Goal: Transaction & Acquisition: Purchase product/service

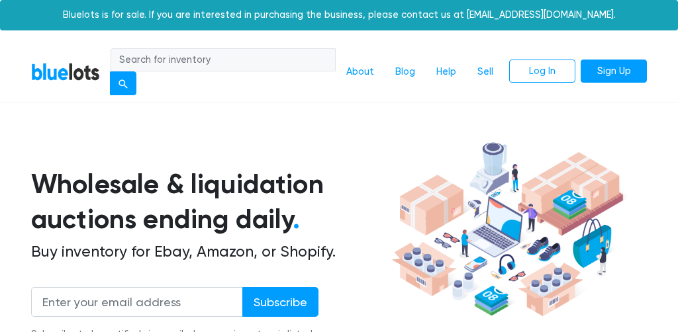
click at [220, 218] on h1 "Wholesale & liquidation auctions ending daily ." at bounding box center [209, 202] width 357 height 70
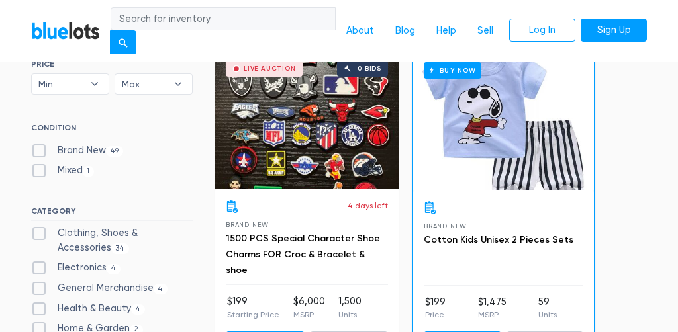
scroll to position [381, 0]
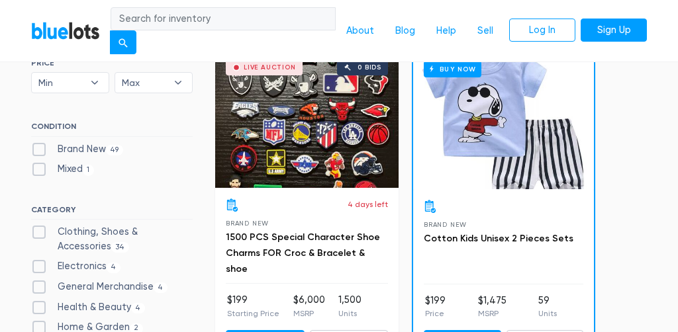
click at [91, 148] on label "Brand New 49" at bounding box center [77, 149] width 92 height 15
click at [40, 148] on New"] "Brand New 49" at bounding box center [35, 146] width 9 height 9
checkbox New"] "true"
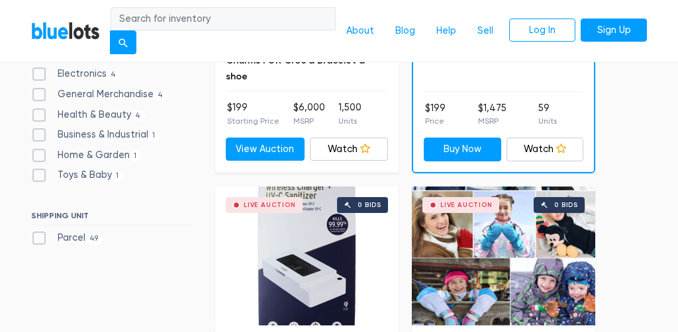
scroll to position [558, 0]
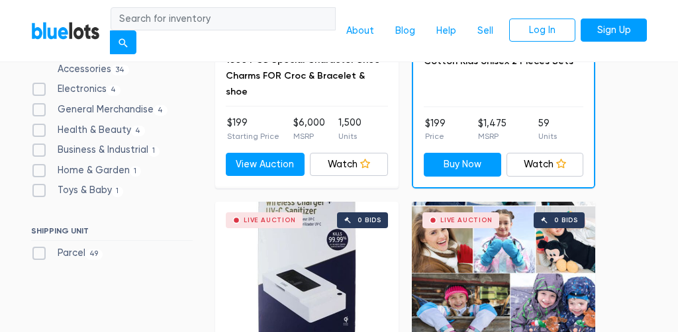
click at [81, 185] on label "Toys & Baby [DEMOGRAPHIC_DATA]" at bounding box center [77, 190] width 92 height 15
click at [40, 185] on Baby"] "Toys & Baby [DEMOGRAPHIC_DATA]" at bounding box center [35, 187] width 9 height 9
checkbox Baby"] "true"
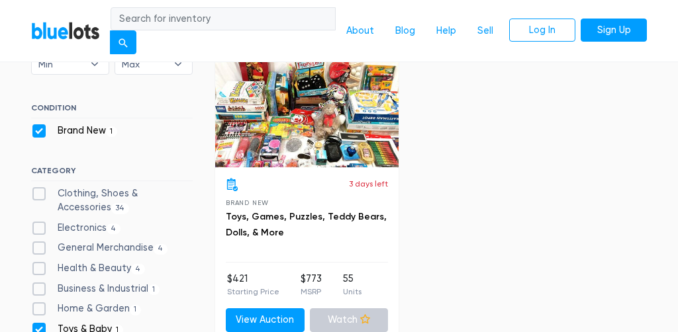
scroll to position [399, 0]
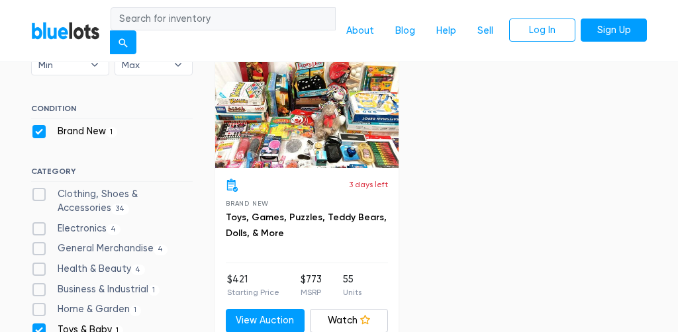
click at [40, 329] on label "Toys & Baby [DEMOGRAPHIC_DATA]" at bounding box center [77, 330] width 92 height 15
click at [40, 329] on Baby"] "Toys & Baby [DEMOGRAPHIC_DATA]" at bounding box center [35, 327] width 9 height 9
checkbox Baby"] "false"
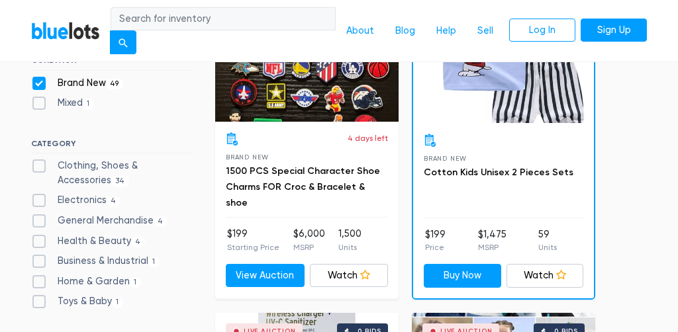
scroll to position [450, 0]
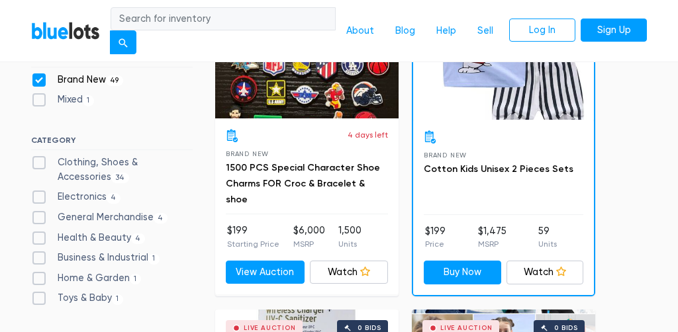
click at [92, 236] on label "Health & Beauty 4" at bounding box center [88, 238] width 114 height 15
click at [40, 236] on Beauty"] "Health & Beauty 4" at bounding box center [35, 235] width 9 height 9
checkbox Beauty"] "true"
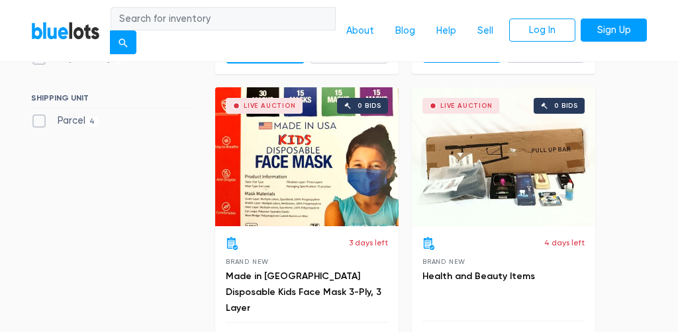
scroll to position [663, 0]
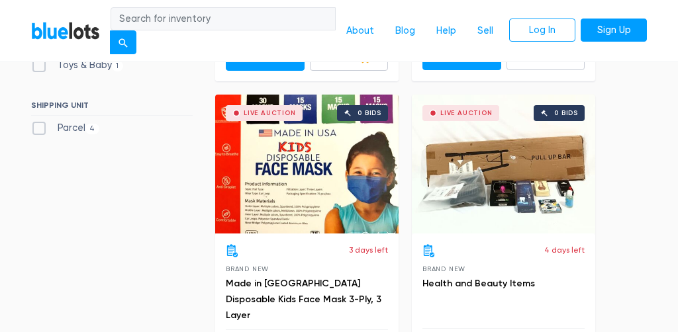
click at [481, 260] on div "4 days left Brand New Health and Beauty Items" at bounding box center [503, 286] width 162 height 85
click at [498, 179] on div "Live Auction 0 bids" at bounding box center [503, 164] width 183 height 139
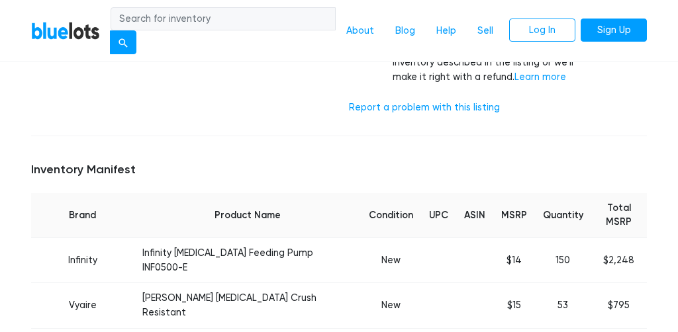
scroll to position [508, 0]
